Goal: Check status: Check status

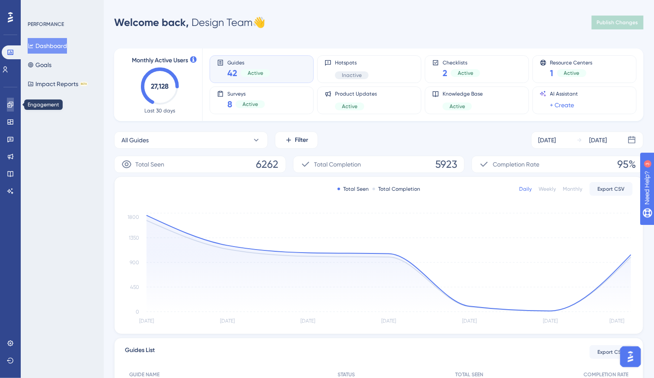
click at [11, 106] on icon at bounding box center [10, 104] width 7 height 7
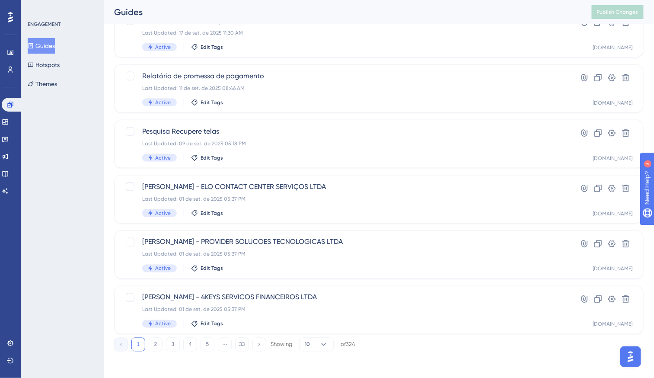
scroll to position [293, 0]
click at [8, 144] on link at bounding box center [5, 139] width 7 height 14
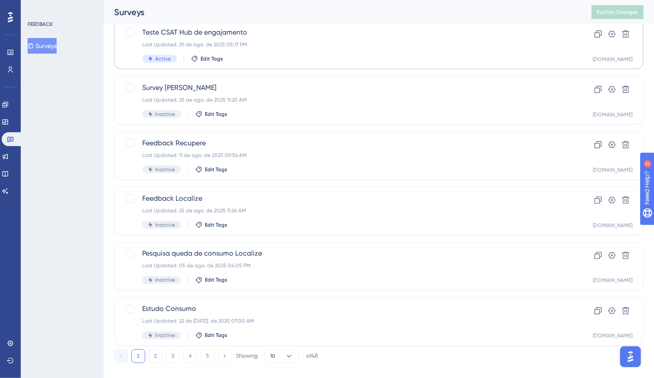
scroll to position [293, 0]
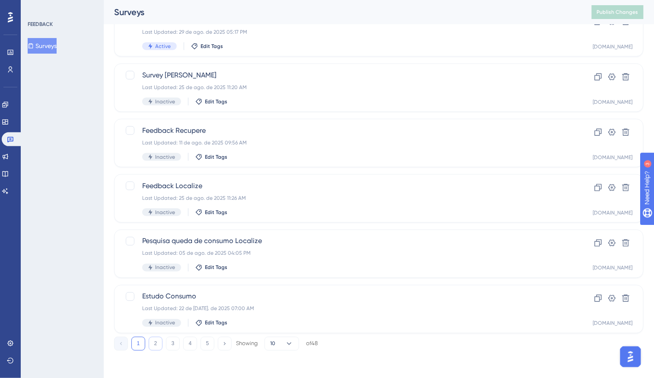
click at [155, 348] on button "2" at bounding box center [156, 344] width 14 height 14
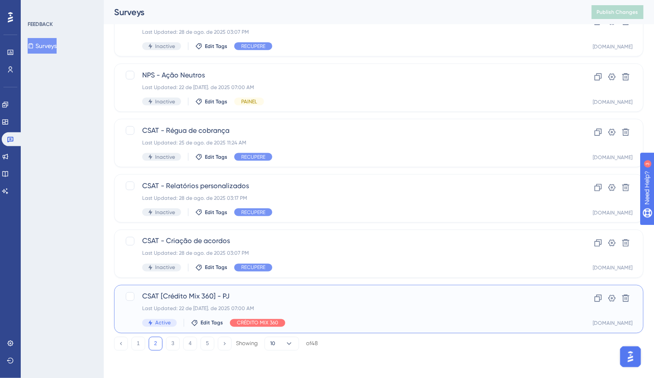
click at [223, 305] on div "Last Updated: 22 de jul. de 2025 07:00 AM" at bounding box center [344, 308] width 404 height 7
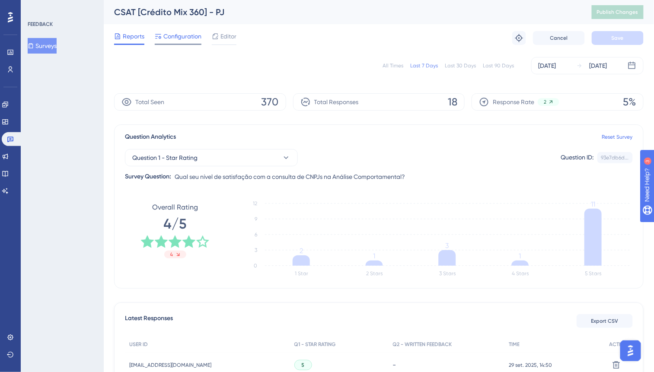
click at [166, 36] on span "Configuration" at bounding box center [182, 36] width 38 height 10
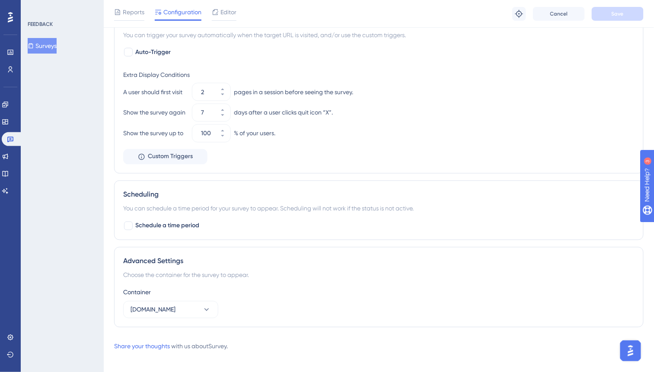
scroll to position [415, 0]
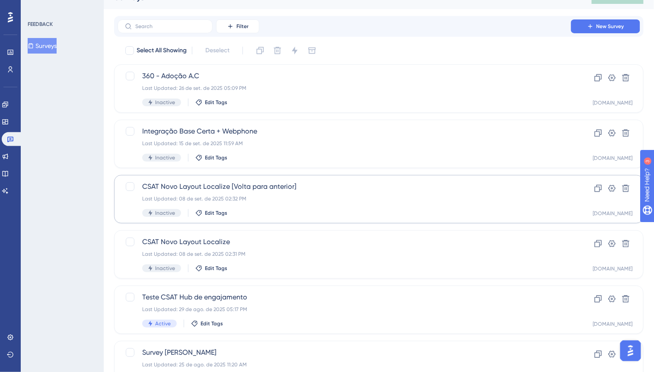
scroll to position [23, 0]
